Goal: Information Seeking & Learning: Learn about a topic

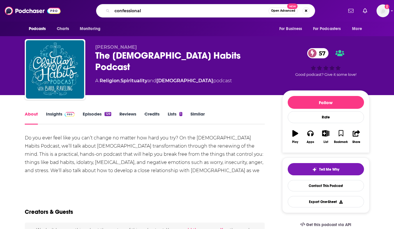
type input "confessionals"
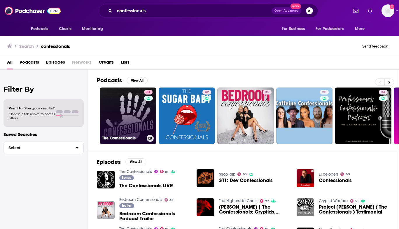
click at [123, 121] on link "81 The Confessionals" at bounding box center [128, 115] width 57 height 57
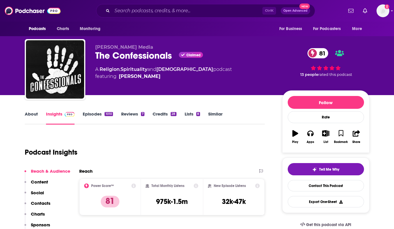
click at [27, 116] on link "About" at bounding box center [31, 117] width 13 height 13
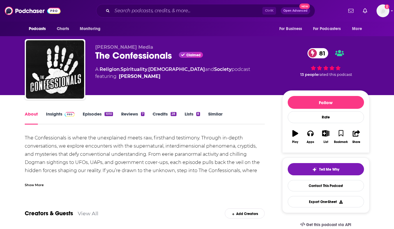
click at [29, 185] on div "Show More" at bounding box center [34, 185] width 19 height 6
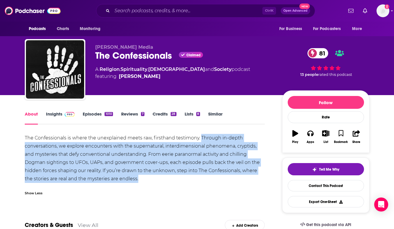
drag, startPoint x: 200, startPoint y: 137, endPoint x: 202, endPoint y: 182, distance: 45.2
click at [202, 182] on div "The Confessionals is where the unexplained meets raw, firsthand testimony. Thro…" at bounding box center [145, 158] width 240 height 49
copy div "Through in-depth conversations, we explore encounters with the supernatural, in…"
